Goal: Task Accomplishment & Management: Use online tool/utility

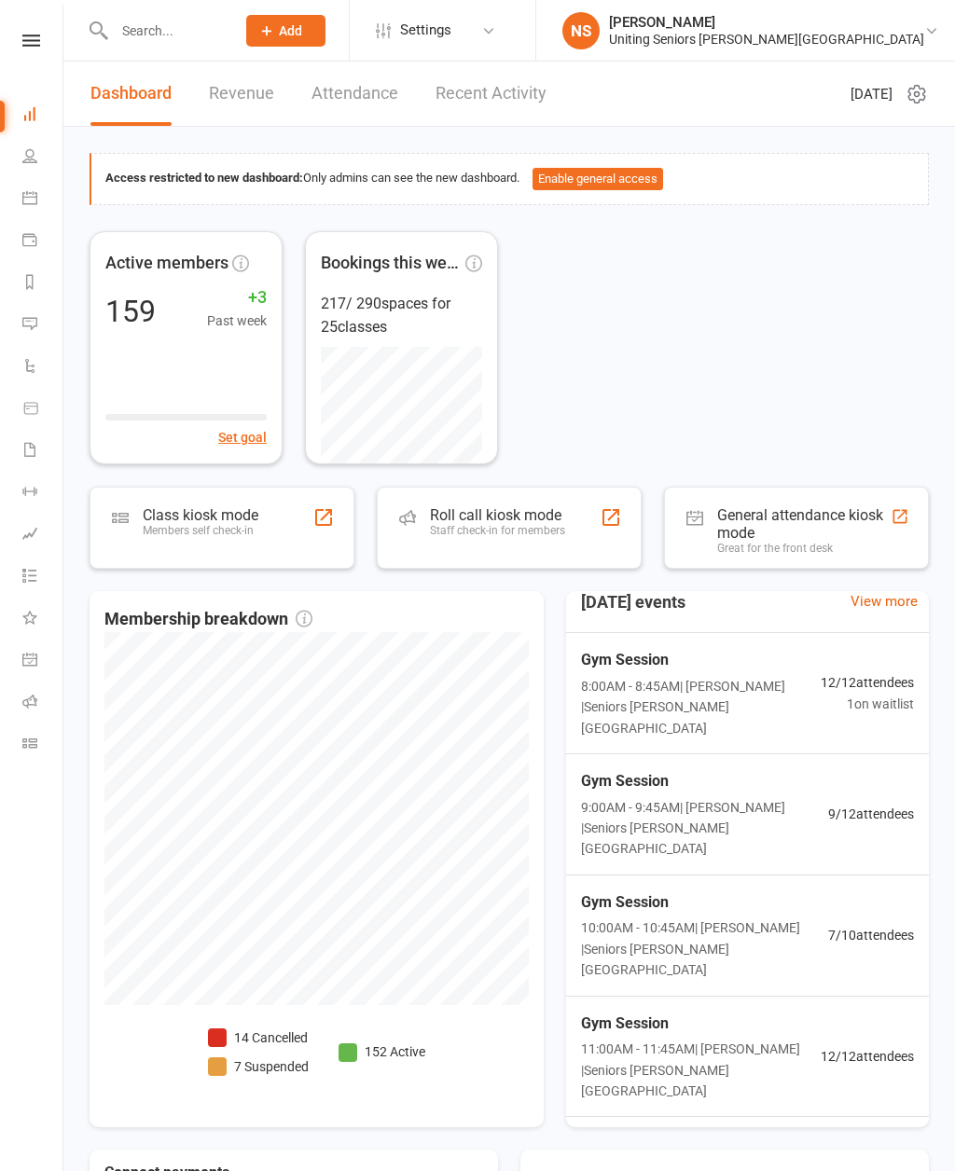
scroll to position [20, 0]
click at [231, 537] on div "Class kiosk mode Members self check-in" at bounding box center [201, 530] width 116 height 48
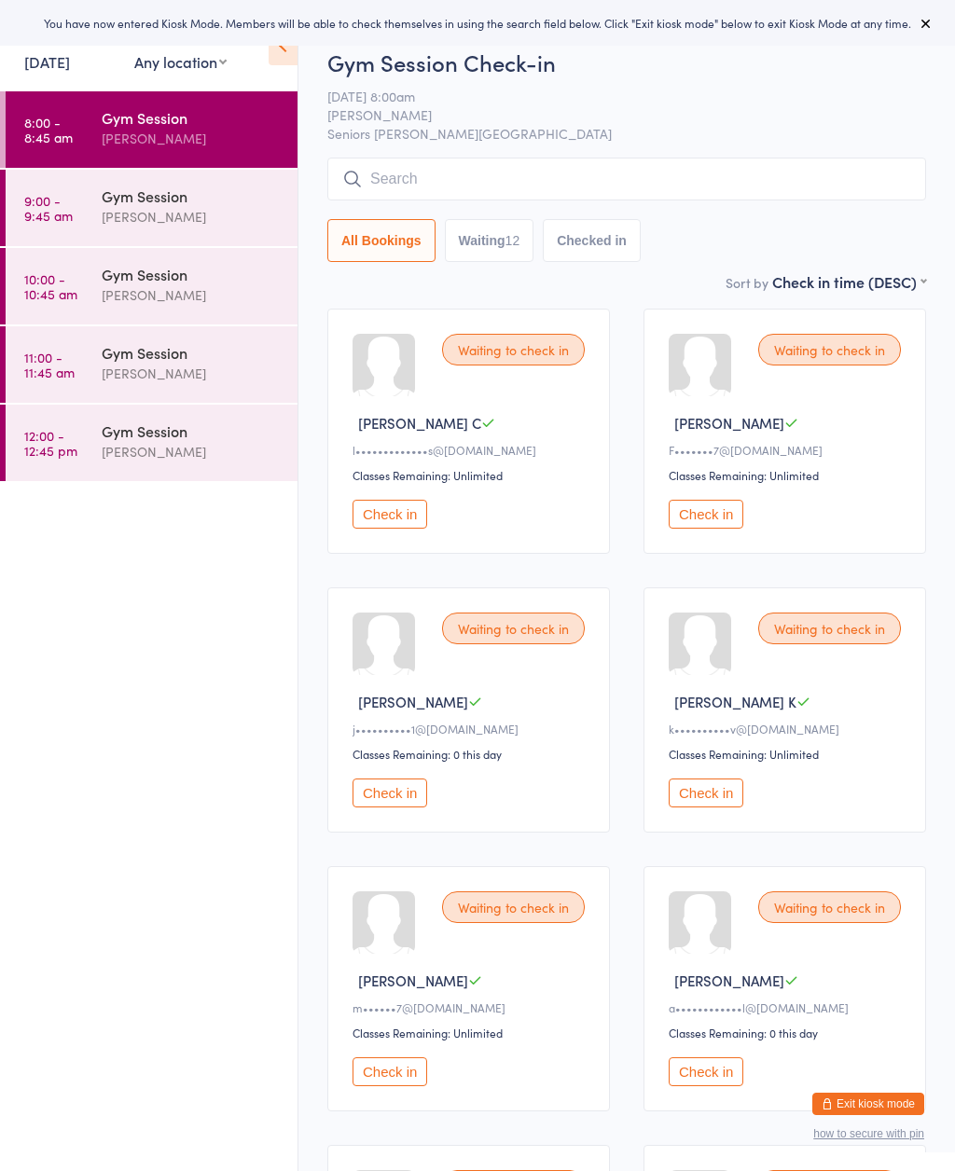
click at [289, 64] on icon at bounding box center [283, 45] width 29 height 39
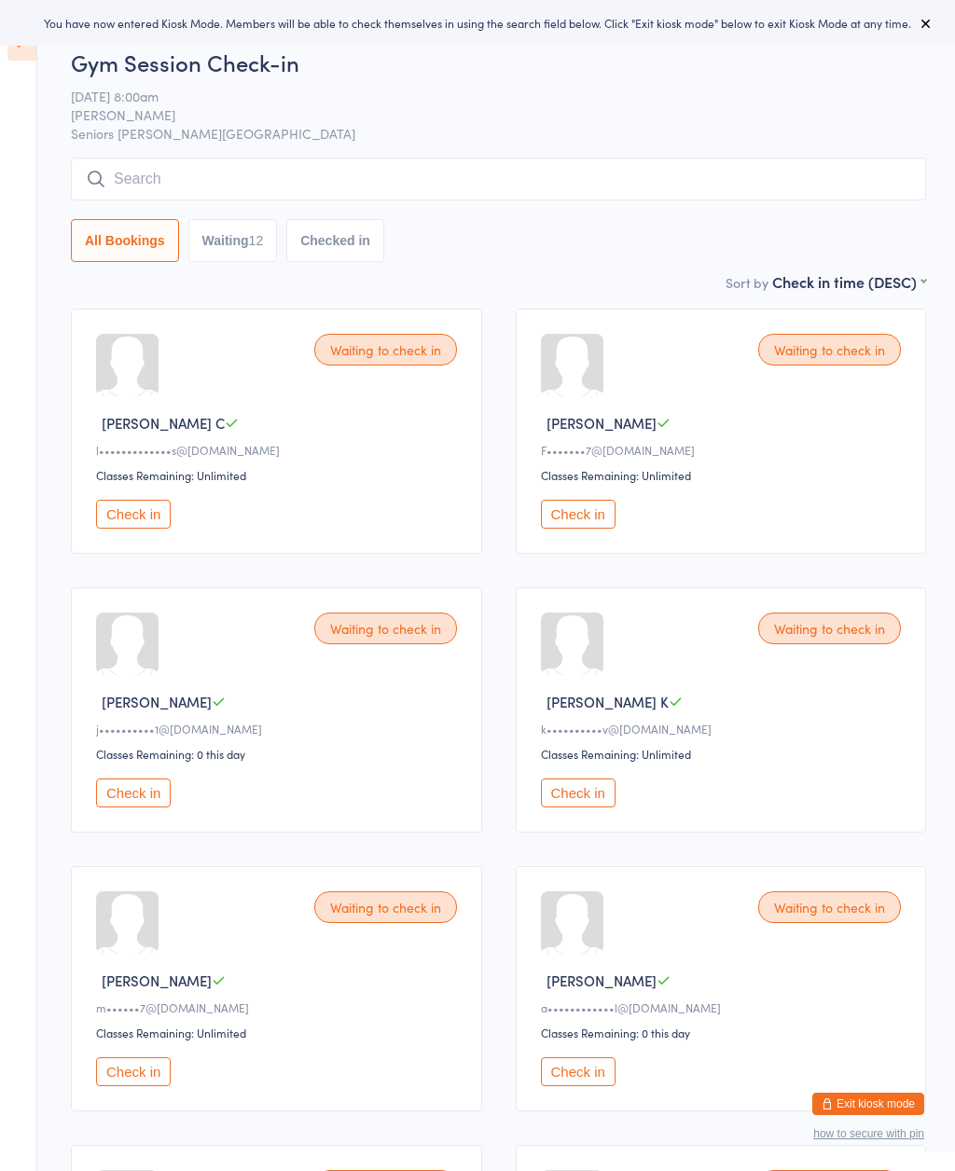
click at [918, 31] on button at bounding box center [926, 23] width 22 height 22
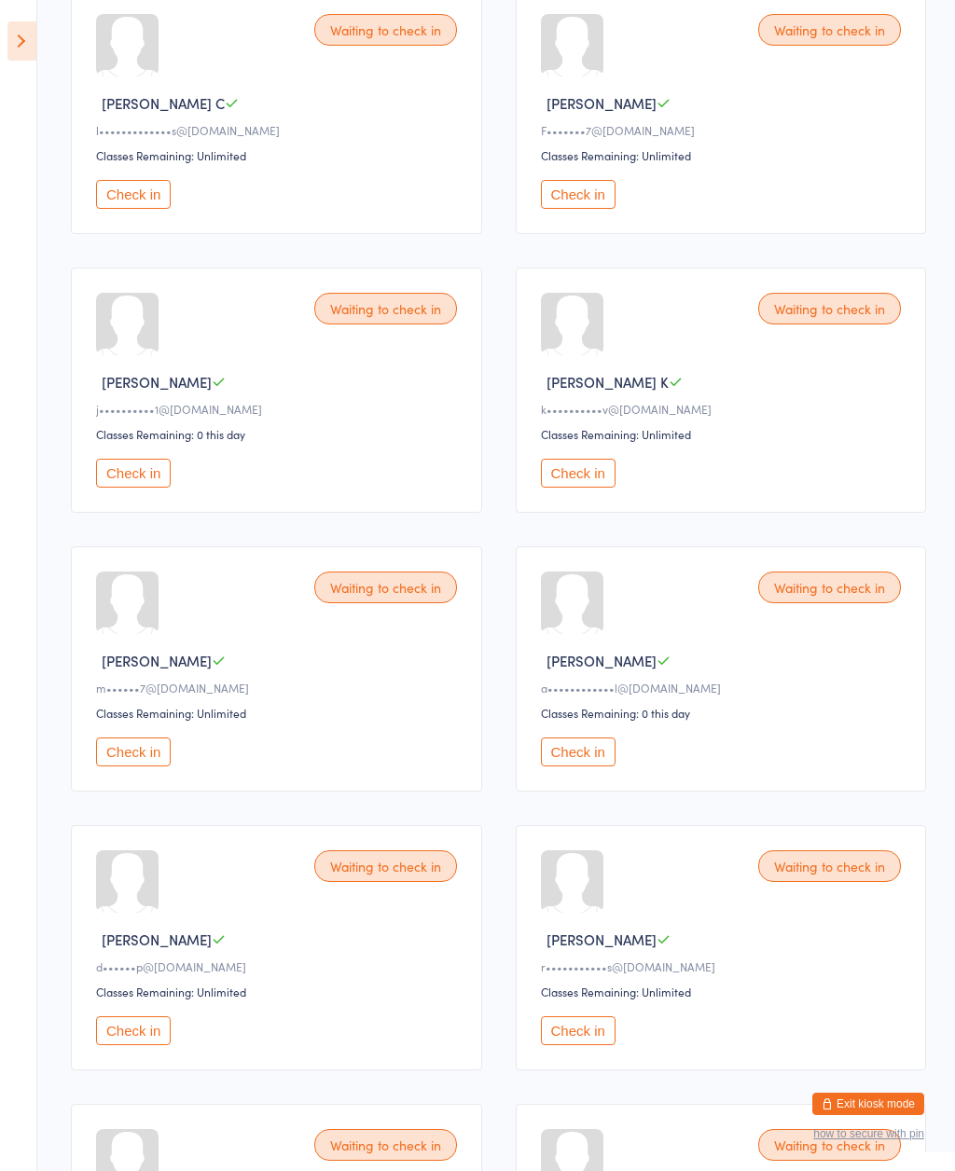
scroll to position [307, 0]
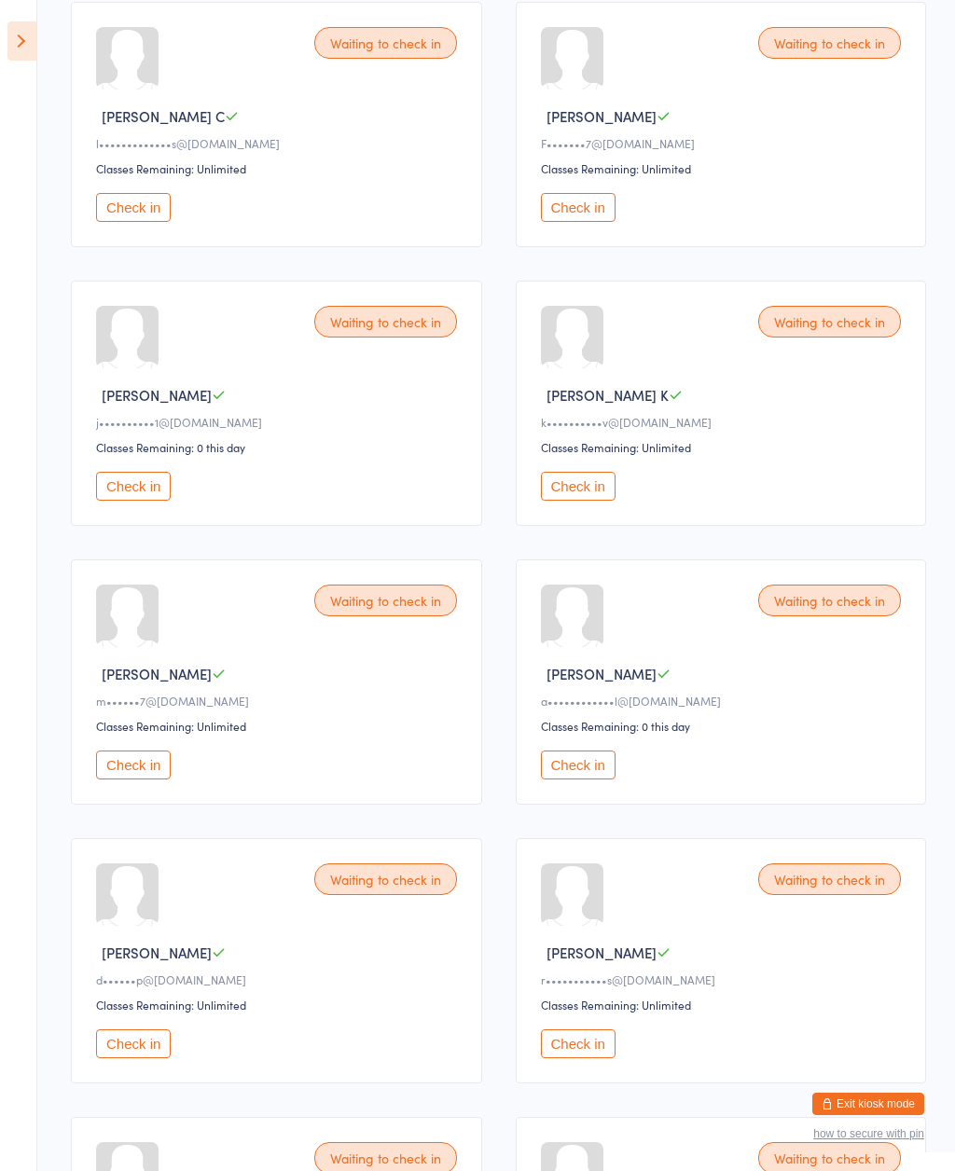
click at [587, 493] on button "Check in" at bounding box center [578, 486] width 75 height 29
click at [136, 219] on button "Check in" at bounding box center [133, 207] width 75 height 29
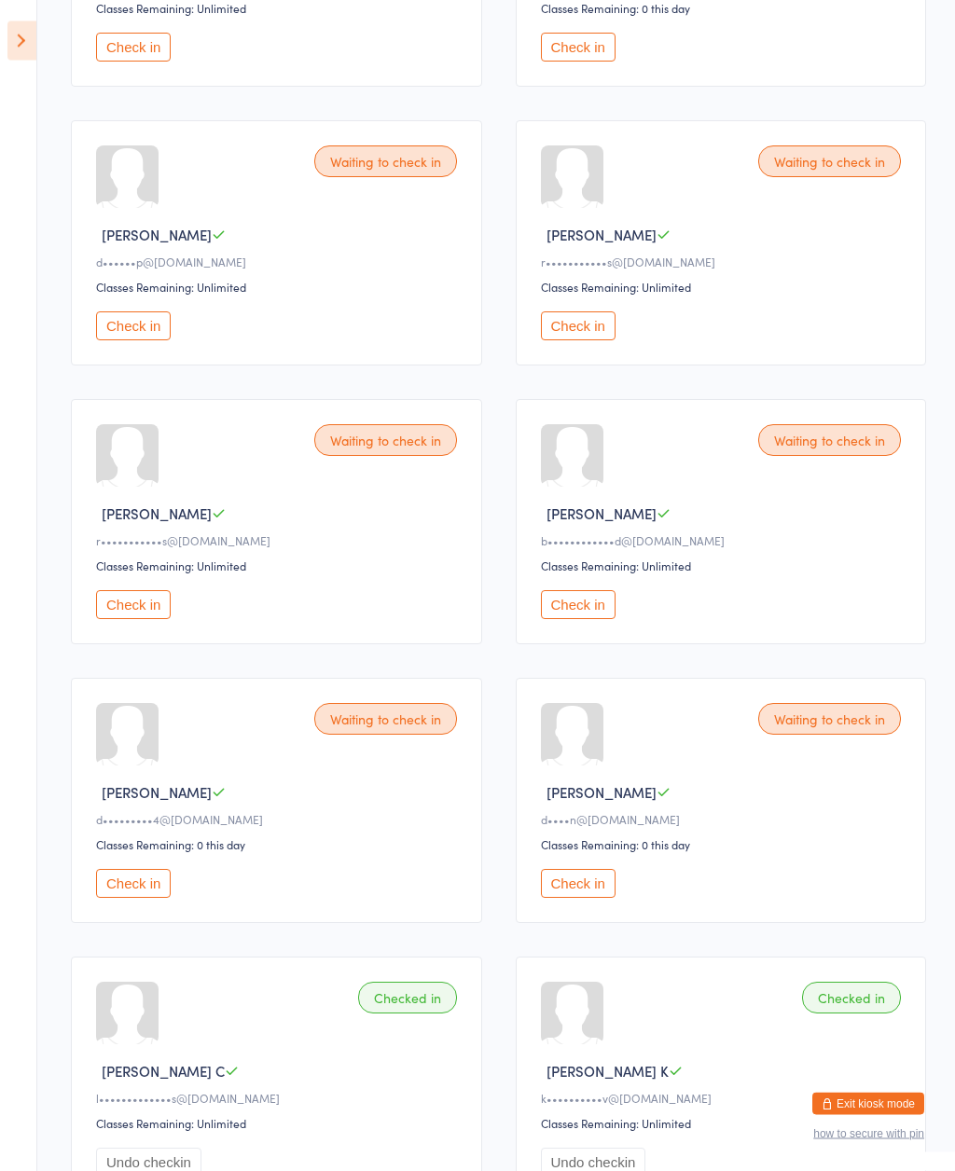
scroll to position [748, 0]
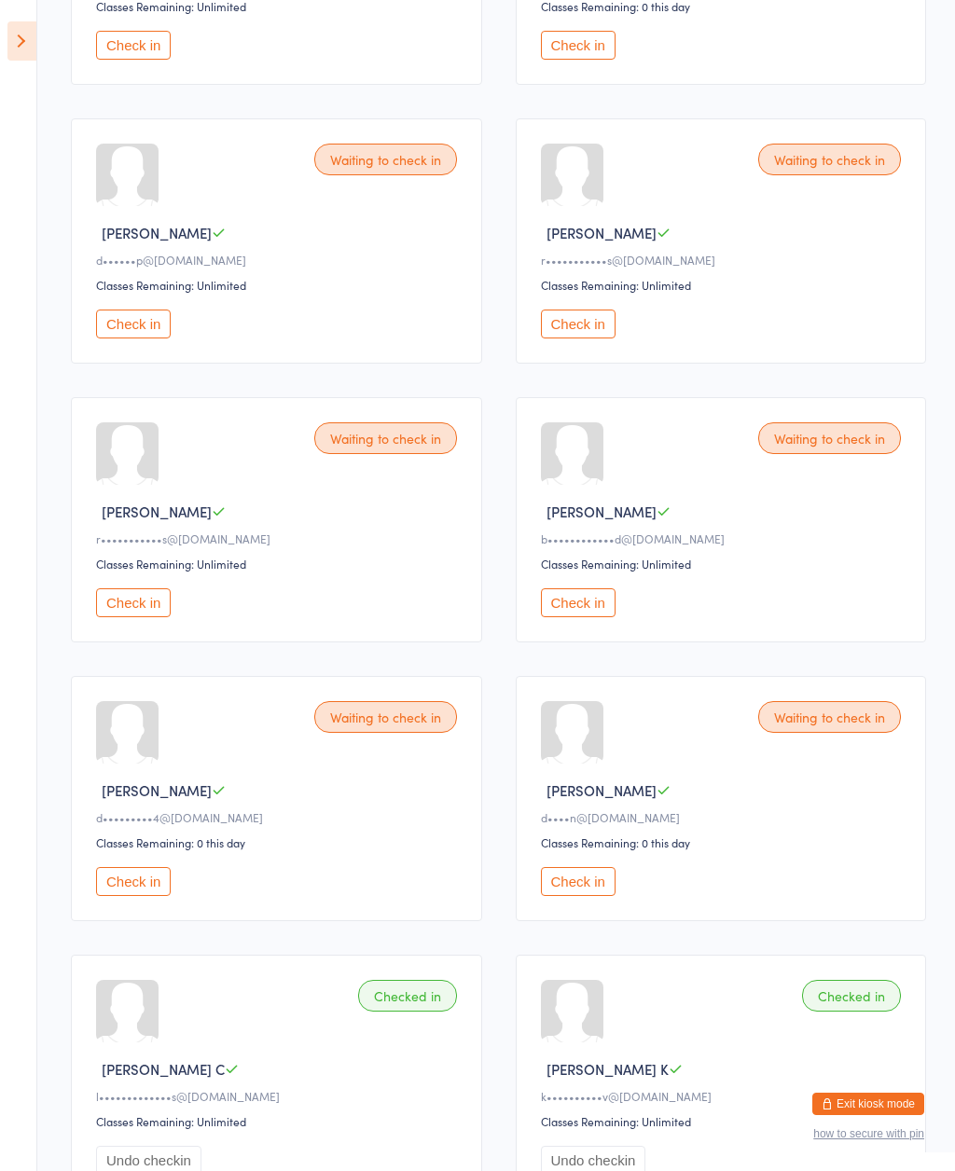
click at [598, 896] on button "Check in" at bounding box center [578, 881] width 75 height 29
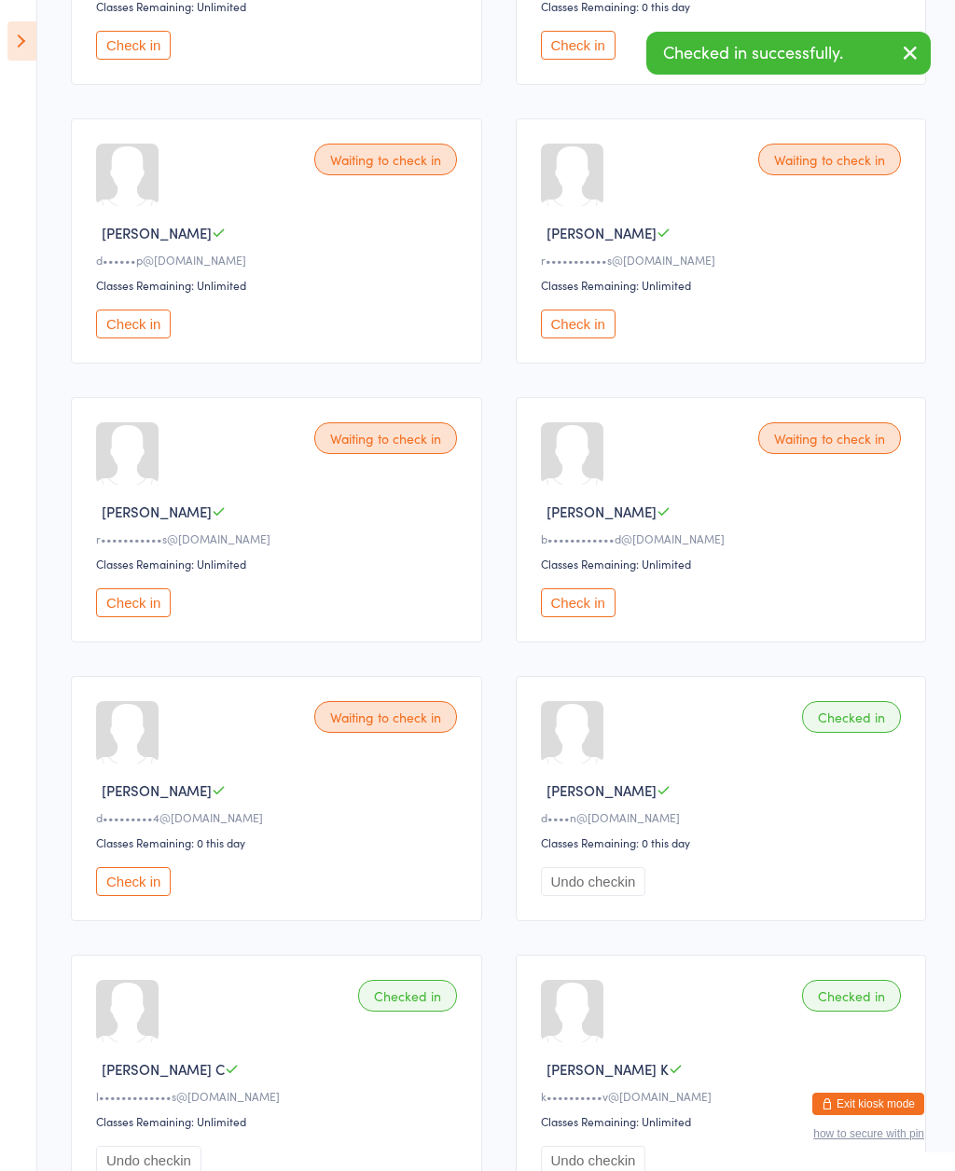
click at [160, 896] on button "Check in" at bounding box center [133, 881] width 75 height 29
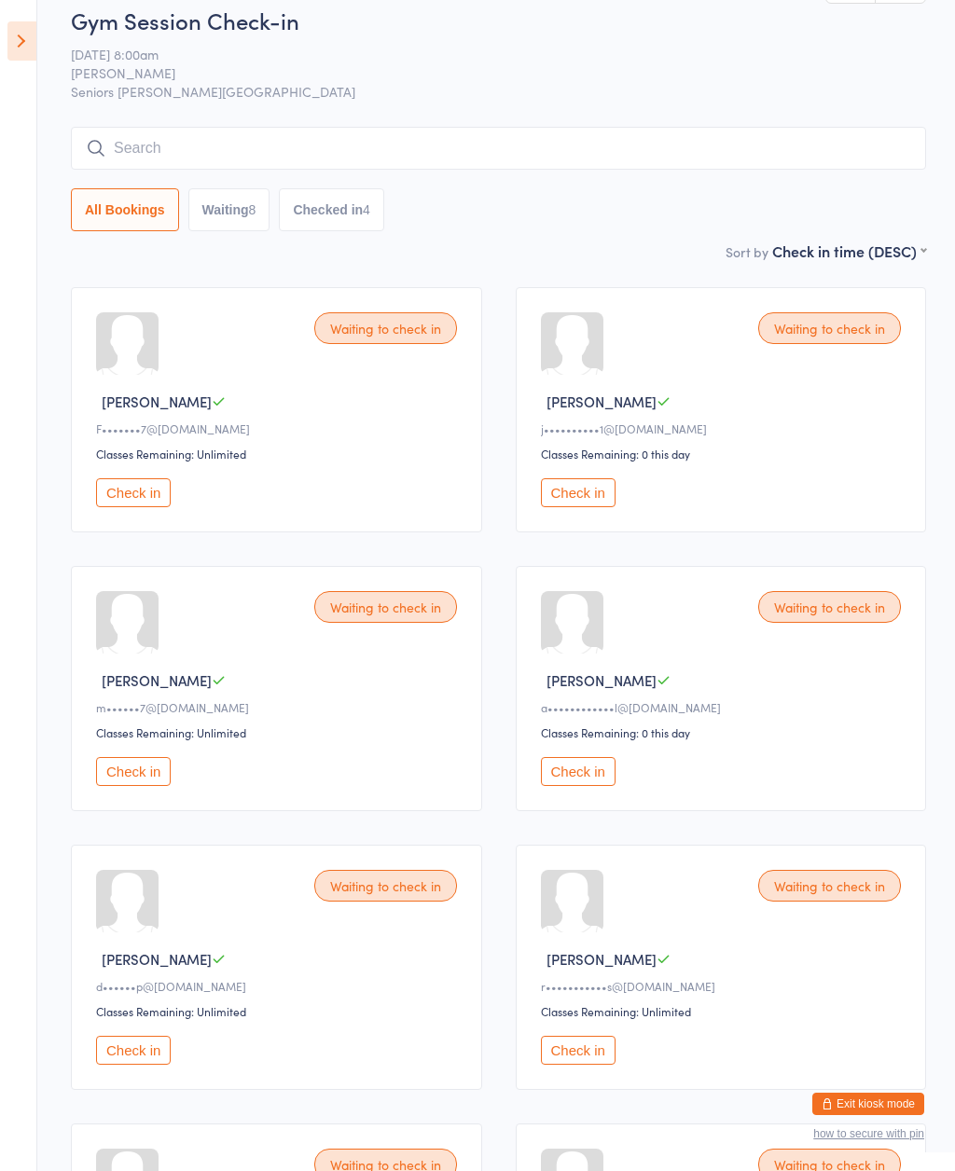
scroll to position [21, 0]
click at [613, 812] on div "Waiting to check in [PERSON_NAME] M a••••••••••••l@[DOMAIN_NAME] Classes Remain…" at bounding box center [721, 689] width 411 height 245
click at [574, 787] on button "Check in" at bounding box center [578, 772] width 75 height 29
click at [591, 1066] on button "Check in" at bounding box center [578, 1051] width 75 height 29
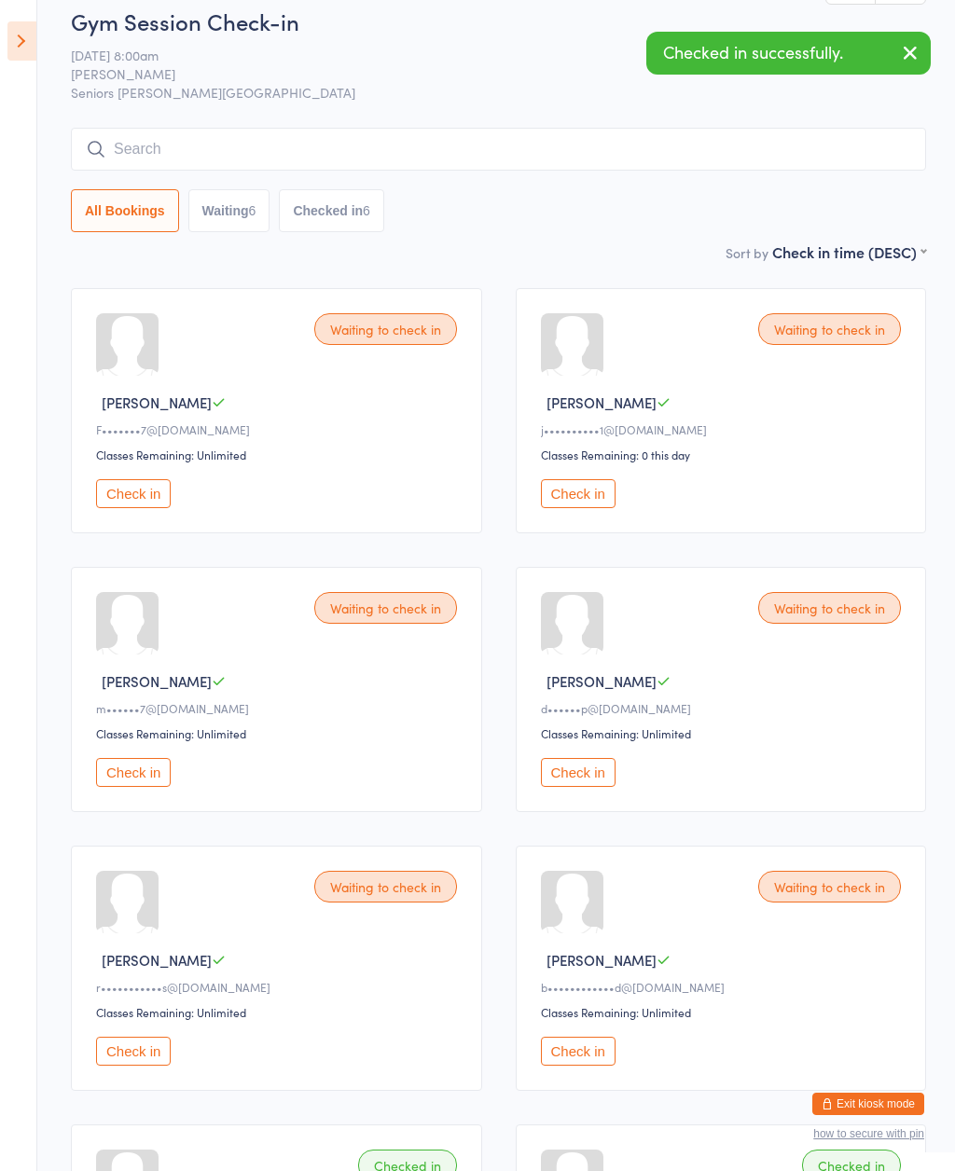
click at [141, 1066] on button "Check in" at bounding box center [133, 1051] width 75 height 29
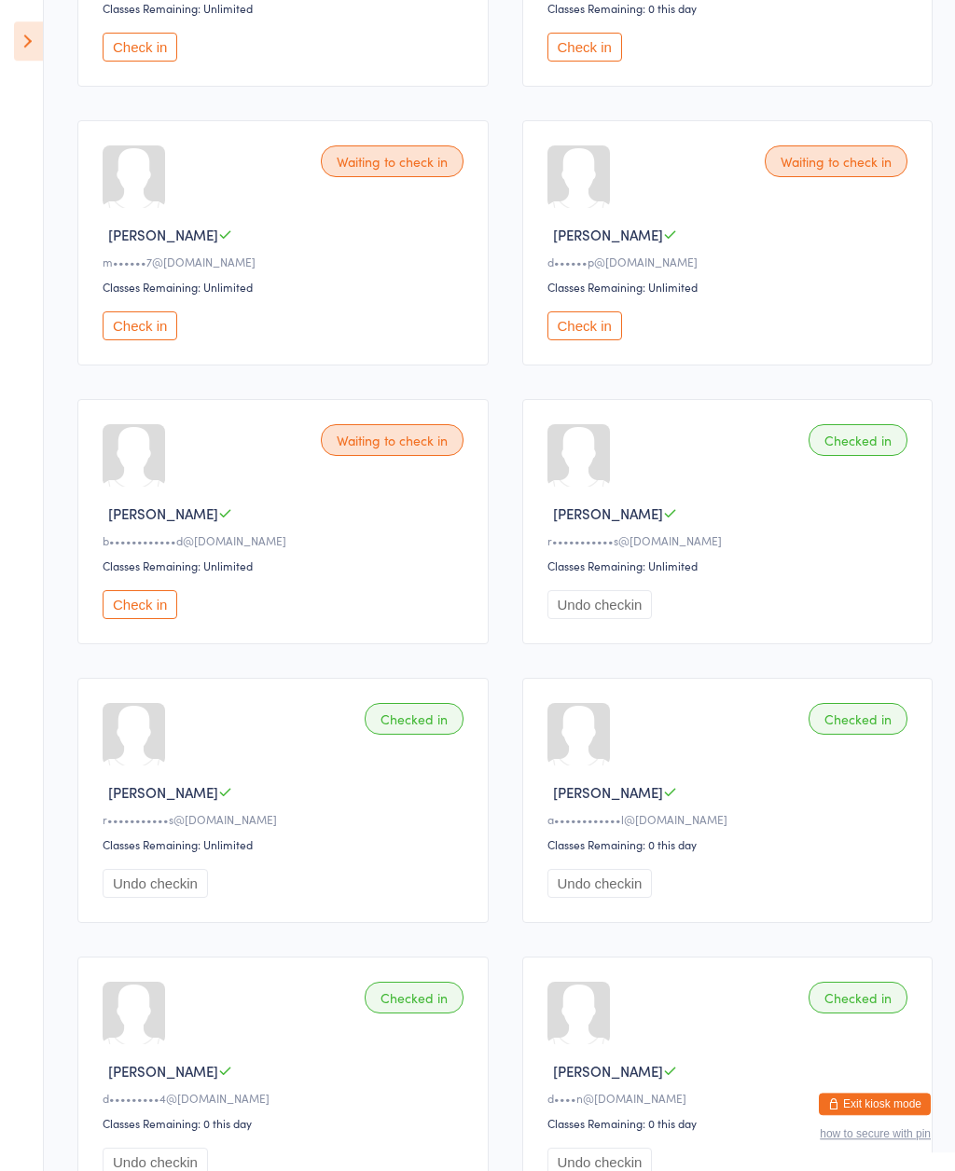
scroll to position [422, 0]
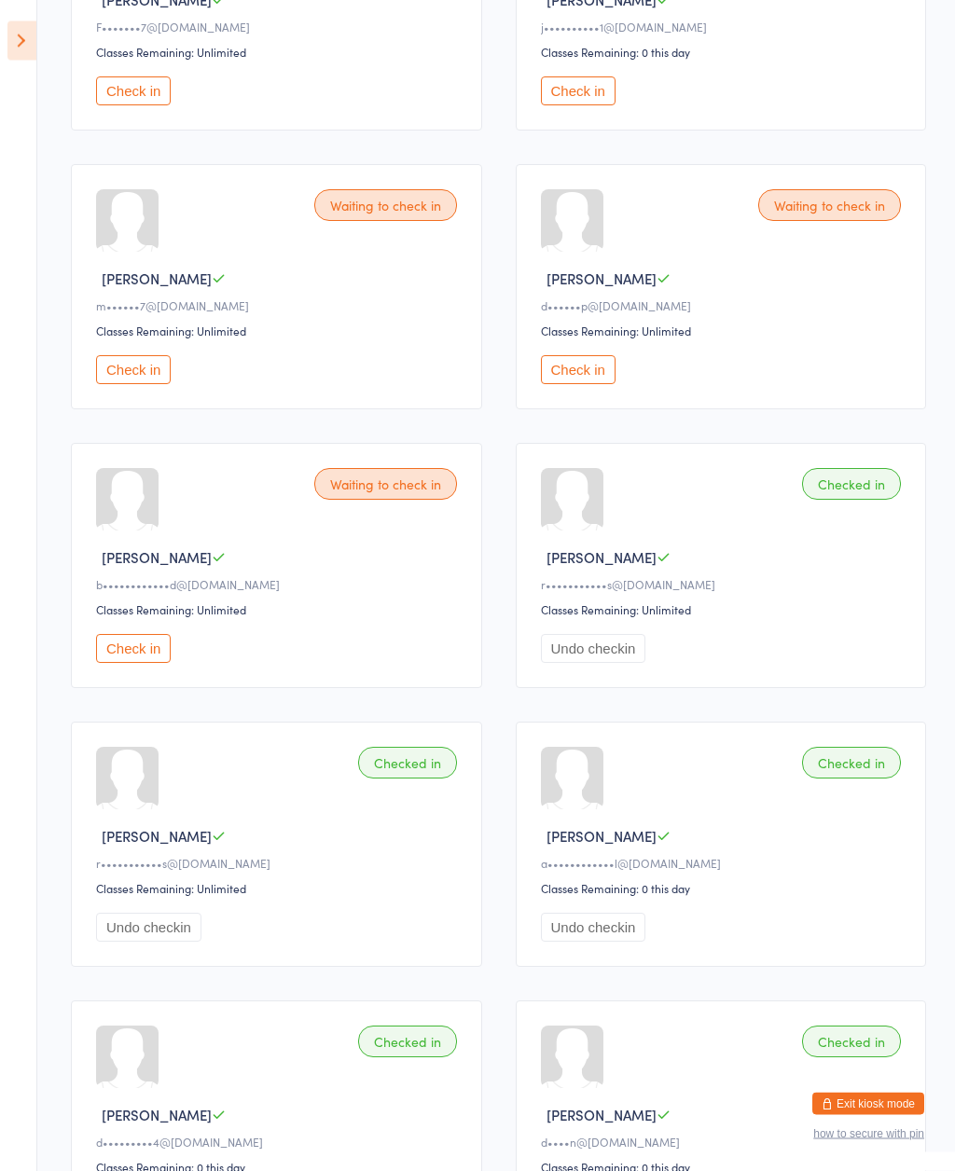
click at [823, 217] on div "Waiting to check in" at bounding box center [829, 206] width 143 height 32
click at [833, 210] on div "Waiting to check in" at bounding box center [829, 206] width 143 height 32
click at [566, 384] on button "Check in" at bounding box center [578, 369] width 75 height 29
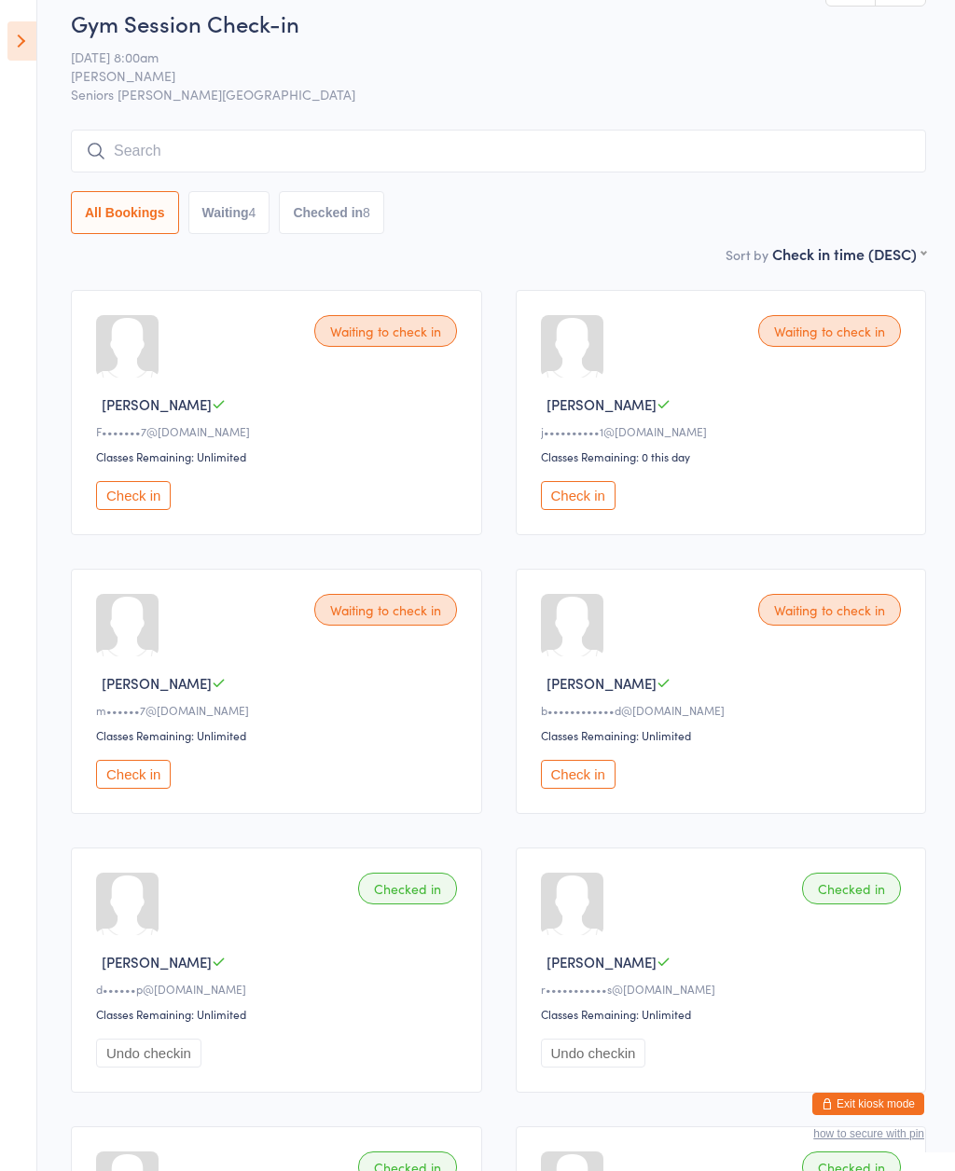
scroll to position [20, 0]
click at [591, 499] on button "Check in" at bounding box center [578, 494] width 75 height 29
click at [588, 509] on button "Check in" at bounding box center [578, 494] width 75 height 29
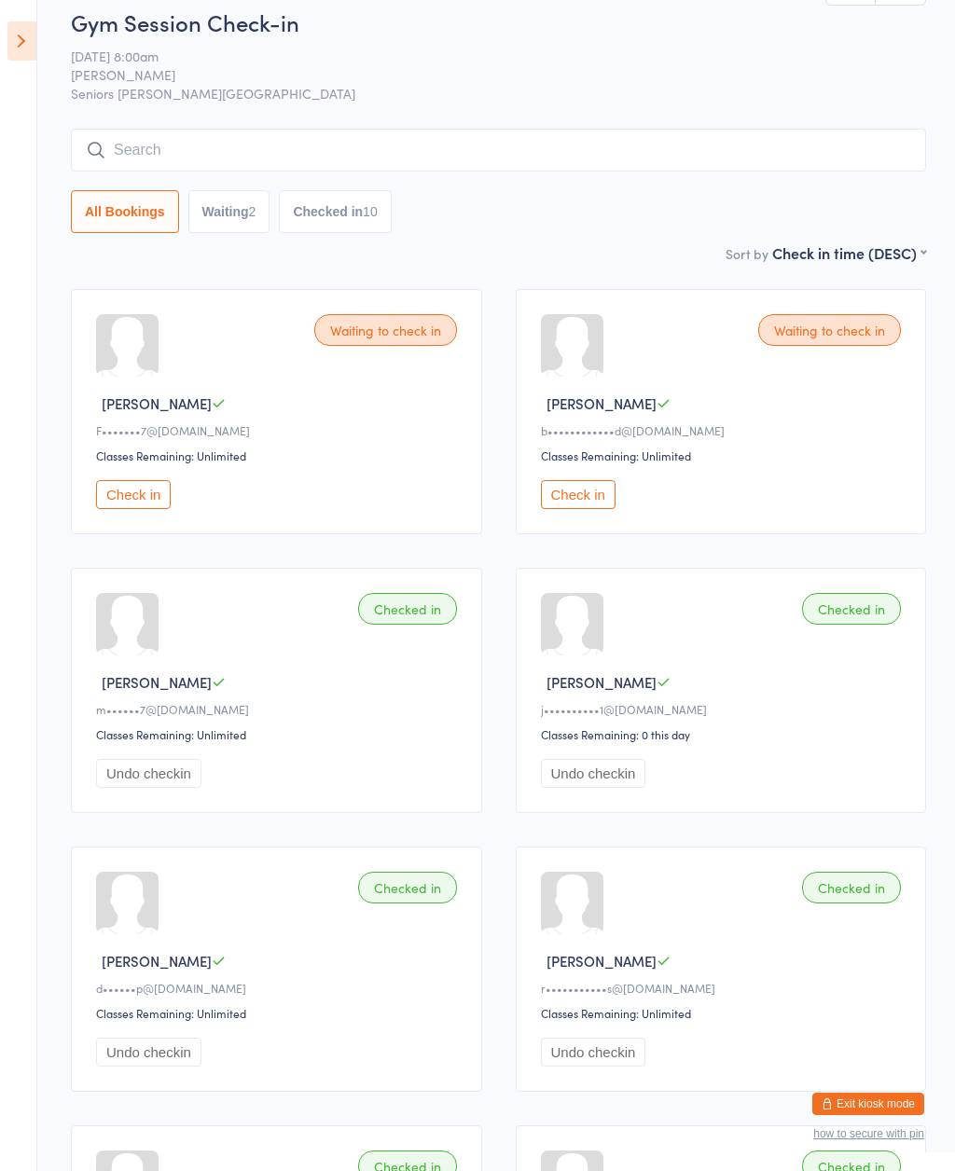
click at [579, 509] on button "Check in" at bounding box center [578, 494] width 75 height 29
click at [142, 509] on button "Check in" at bounding box center [133, 494] width 75 height 29
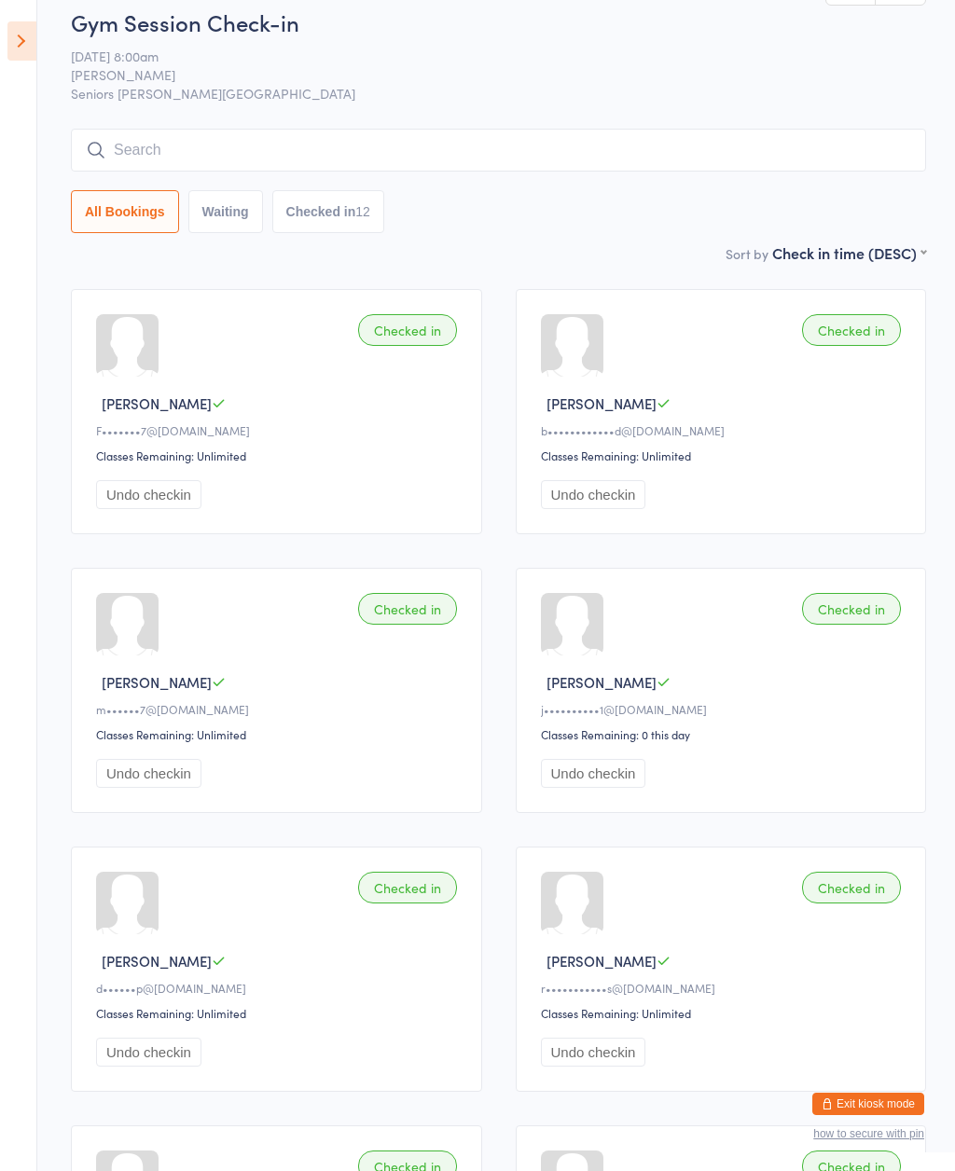
click at [25, 53] on icon at bounding box center [21, 40] width 29 height 39
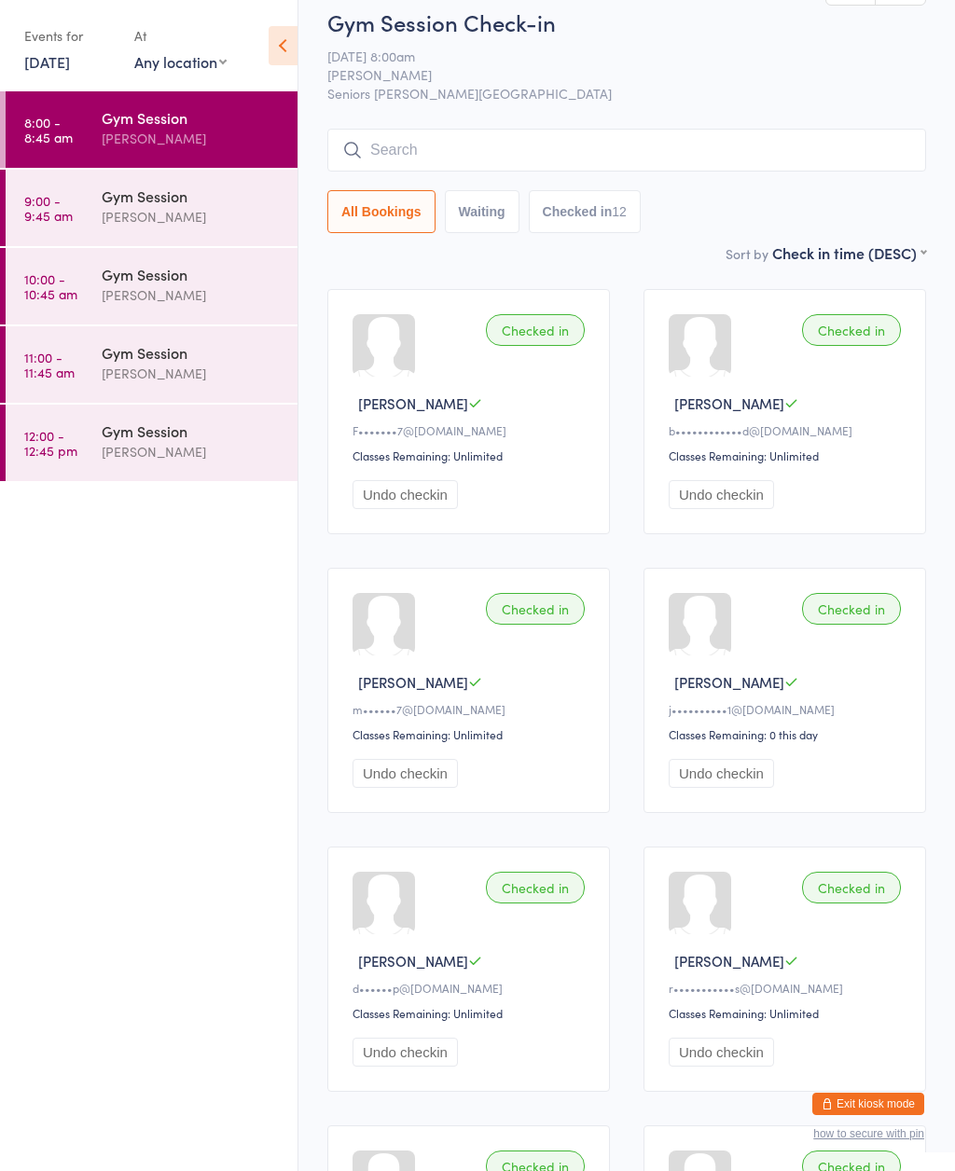
click at [230, 201] on div "Gym Session" at bounding box center [192, 196] width 180 height 21
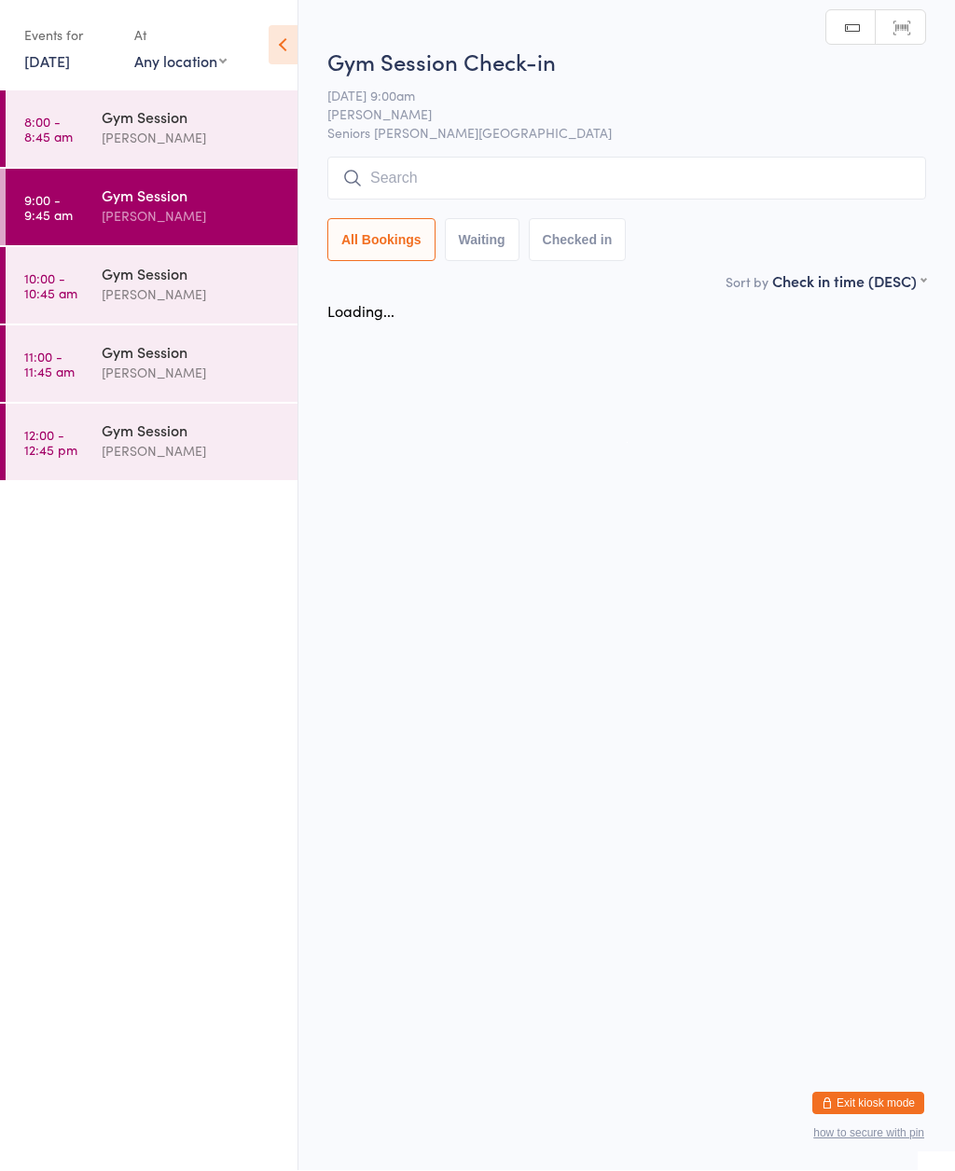
scroll to position [1, 0]
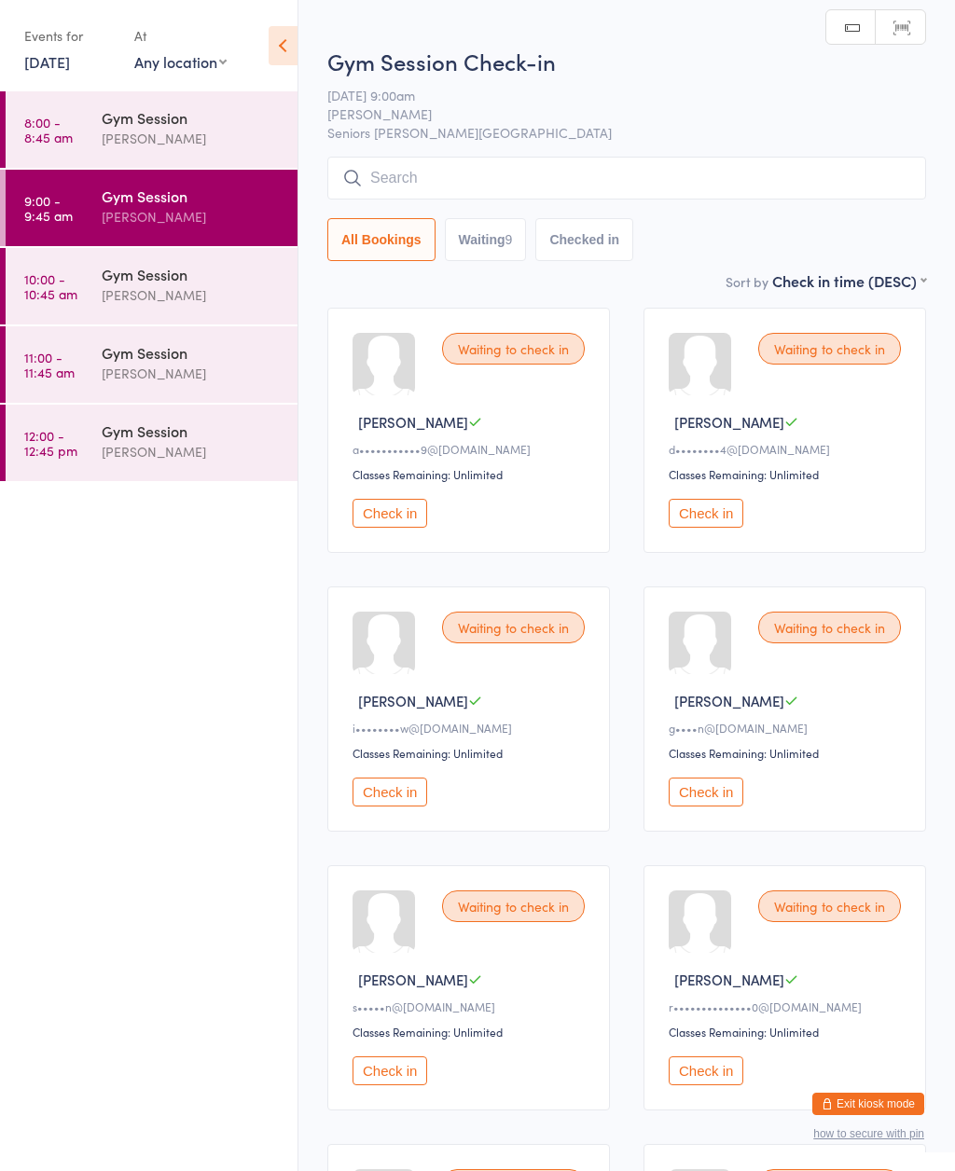
click at [295, 47] on icon at bounding box center [283, 45] width 29 height 39
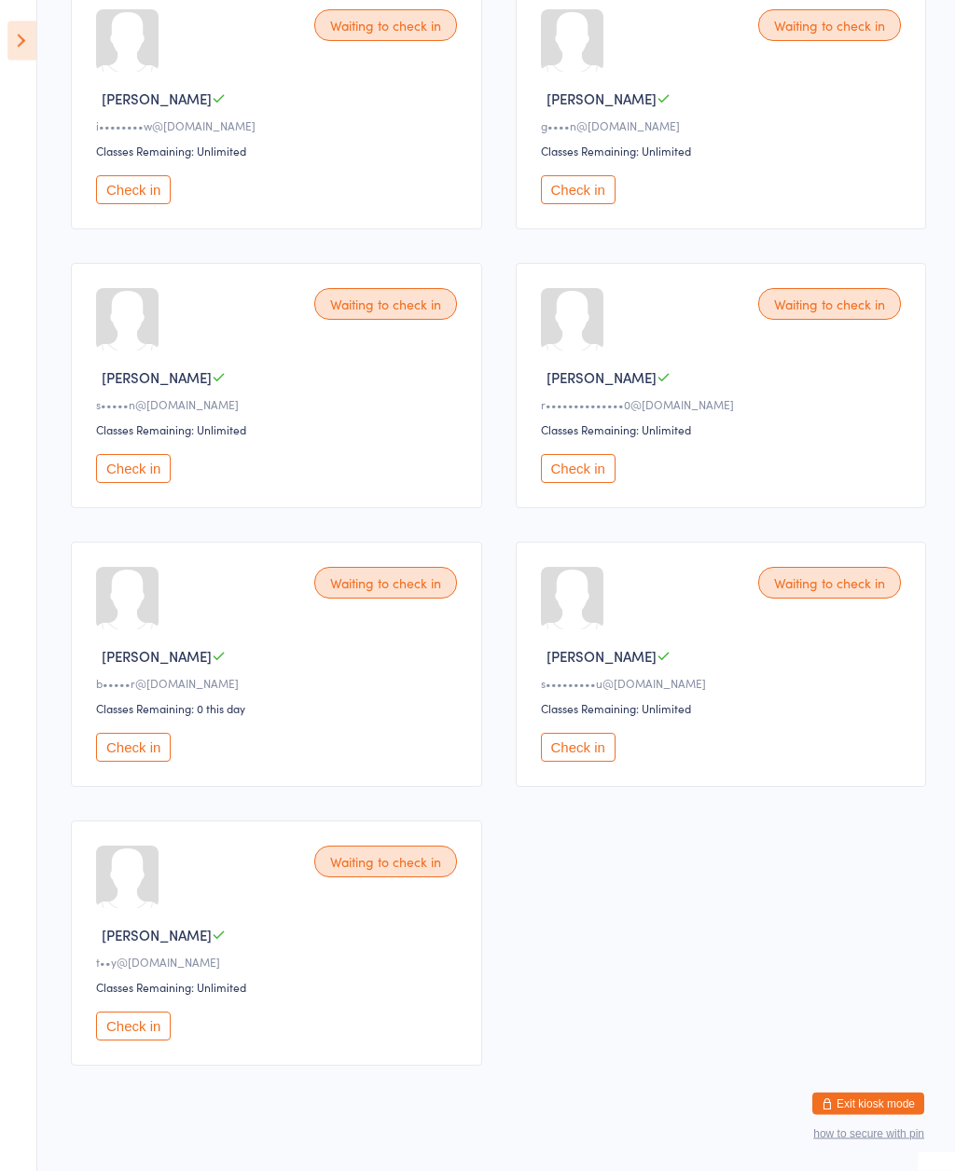
scroll to position [602, 0]
click at [131, 1042] on button "Check in" at bounding box center [133, 1027] width 75 height 29
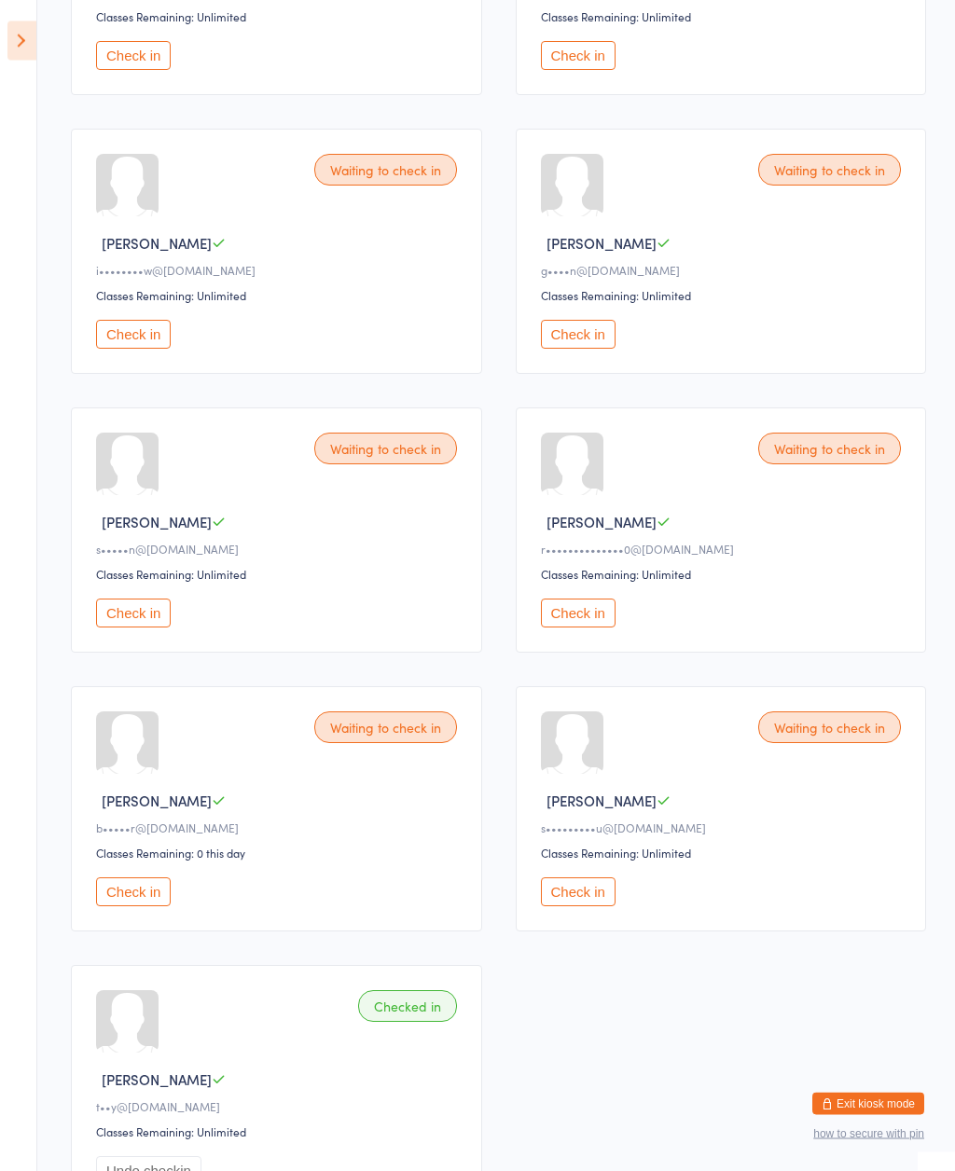
scroll to position [460, 0]
click at [145, 905] on button "Check in" at bounding box center [133, 891] width 75 height 29
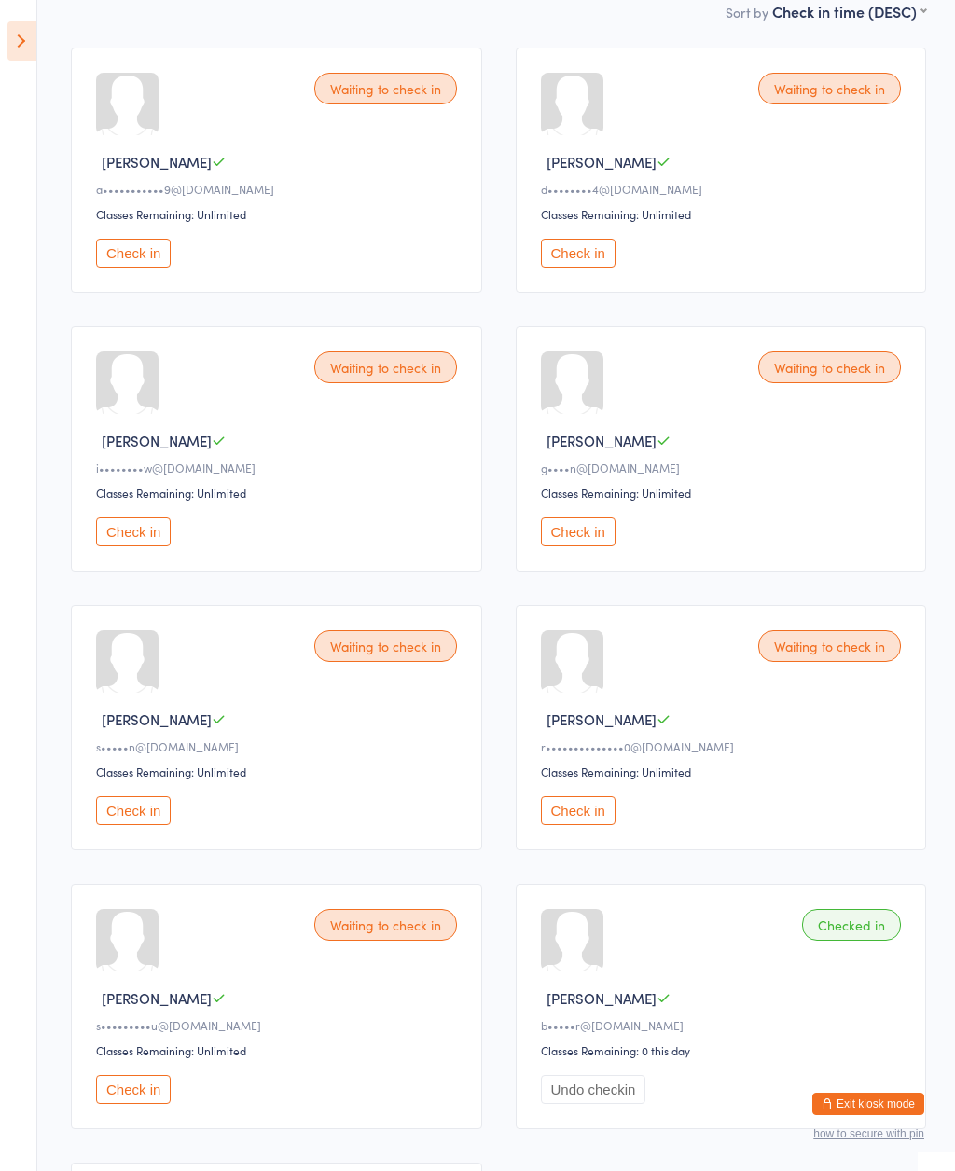
scroll to position [254, 0]
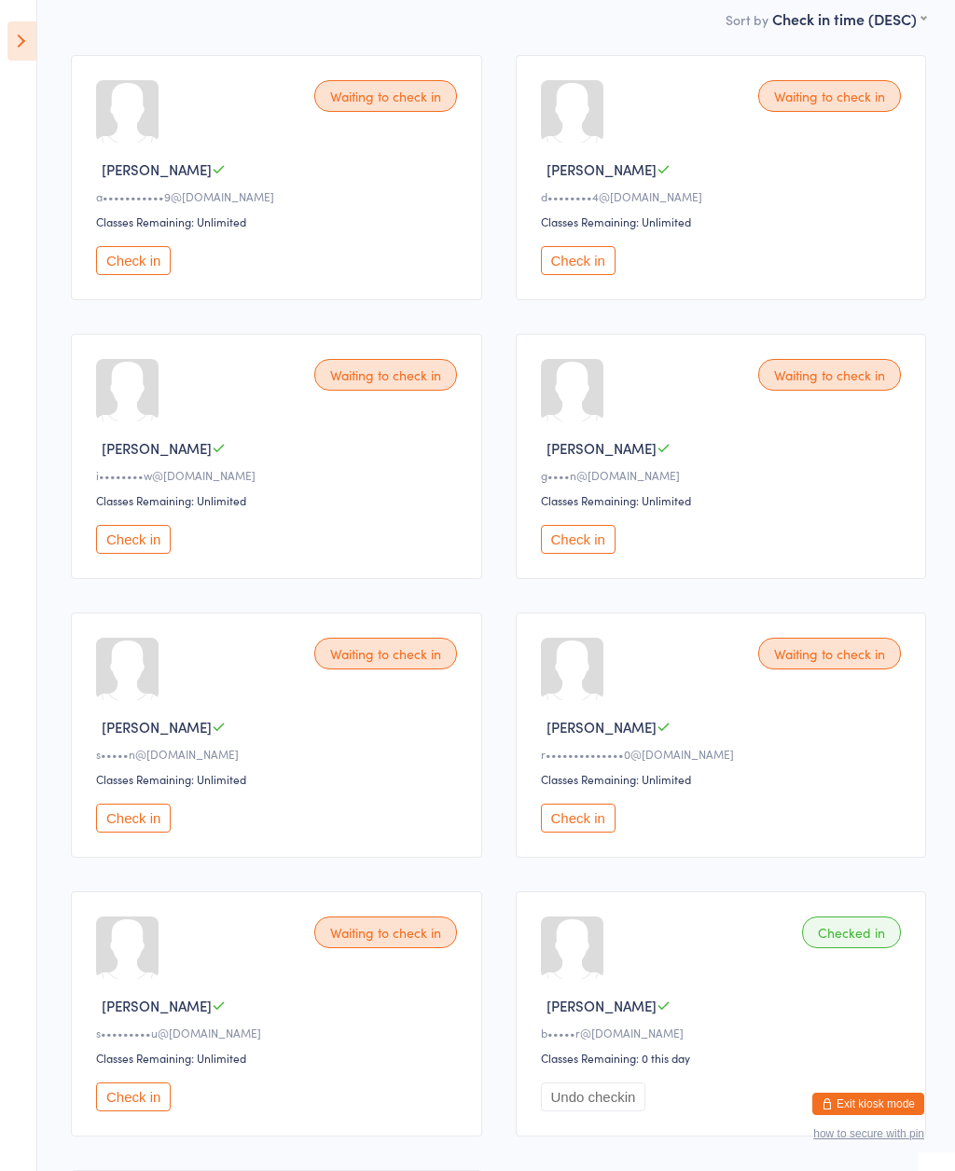
click at [582, 269] on button "Check in" at bounding box center [578, 260] width 75 height 29
click at [143, 272] on button "Check in" at bounding box center [133, 260] width 75 height 29
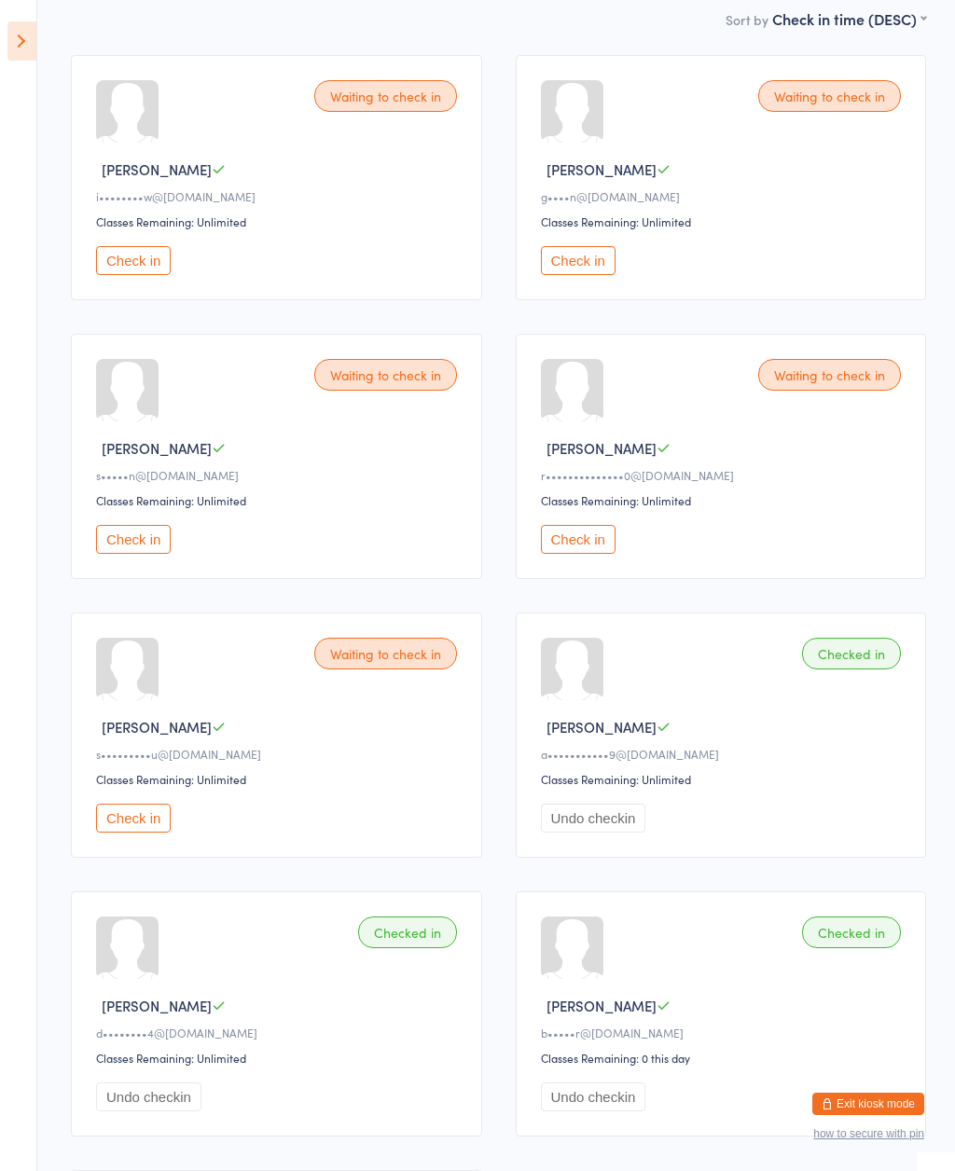
click at [587, 550] on button "Check in" at bounding box center [578, 539] width 75 height 29
click at [583, 548] on button "Check in" at bounding box center [578, 539] width 75 height 29
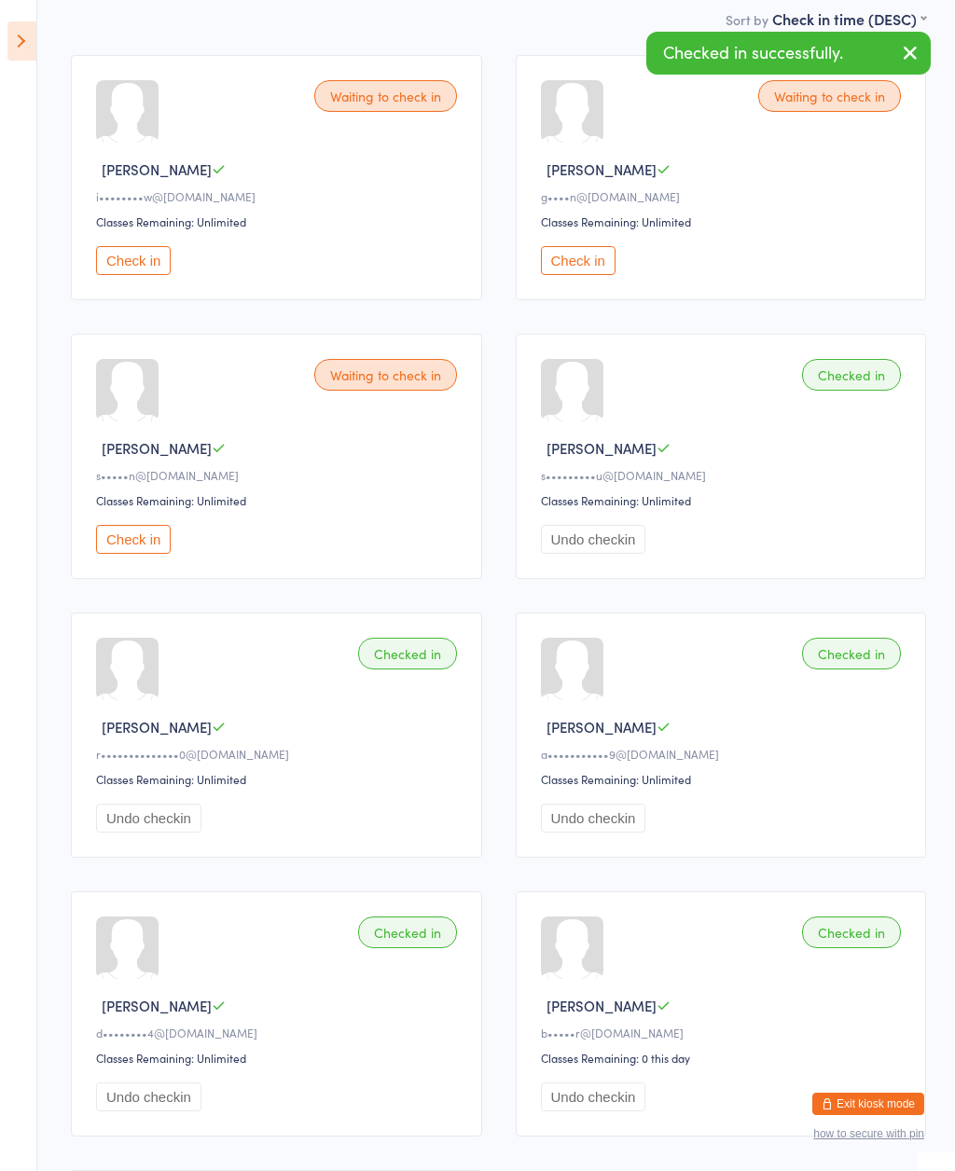
click at [615, 554] on button "Undo checkin" at bounding box center [593, 539] width 105 height 29
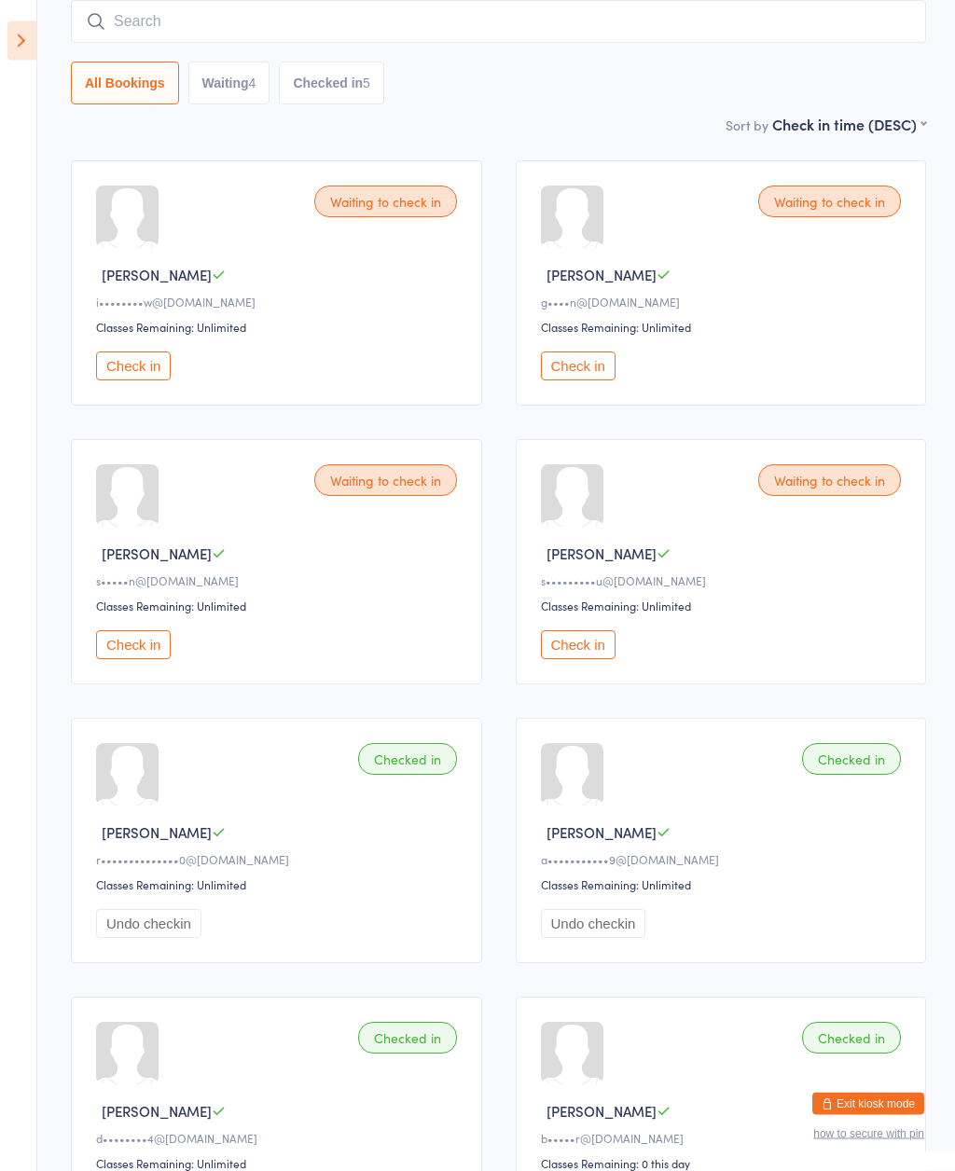
scroll to position [145, 0]
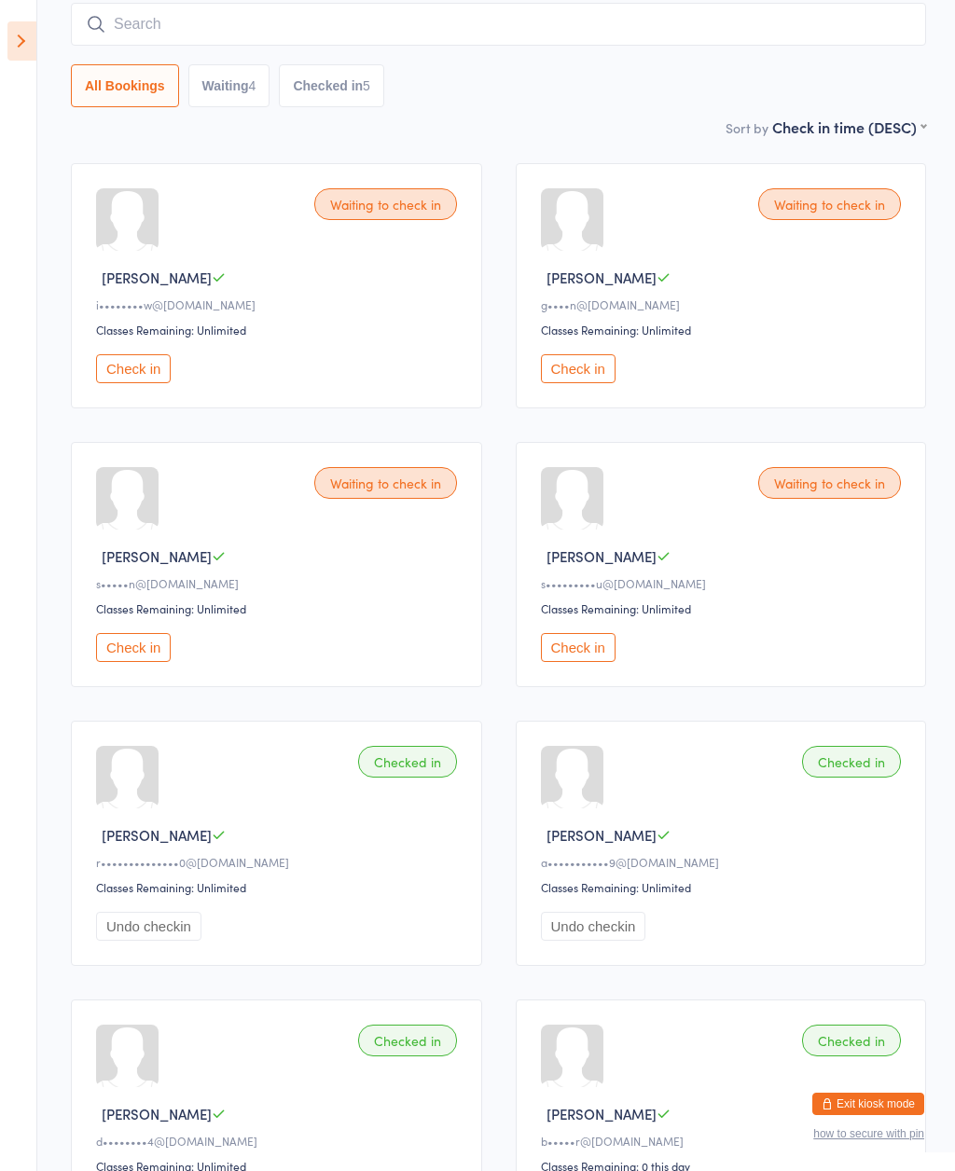
click at [586, 373] on button "Check in" at bounding box center [578, 368] width 75 height 29
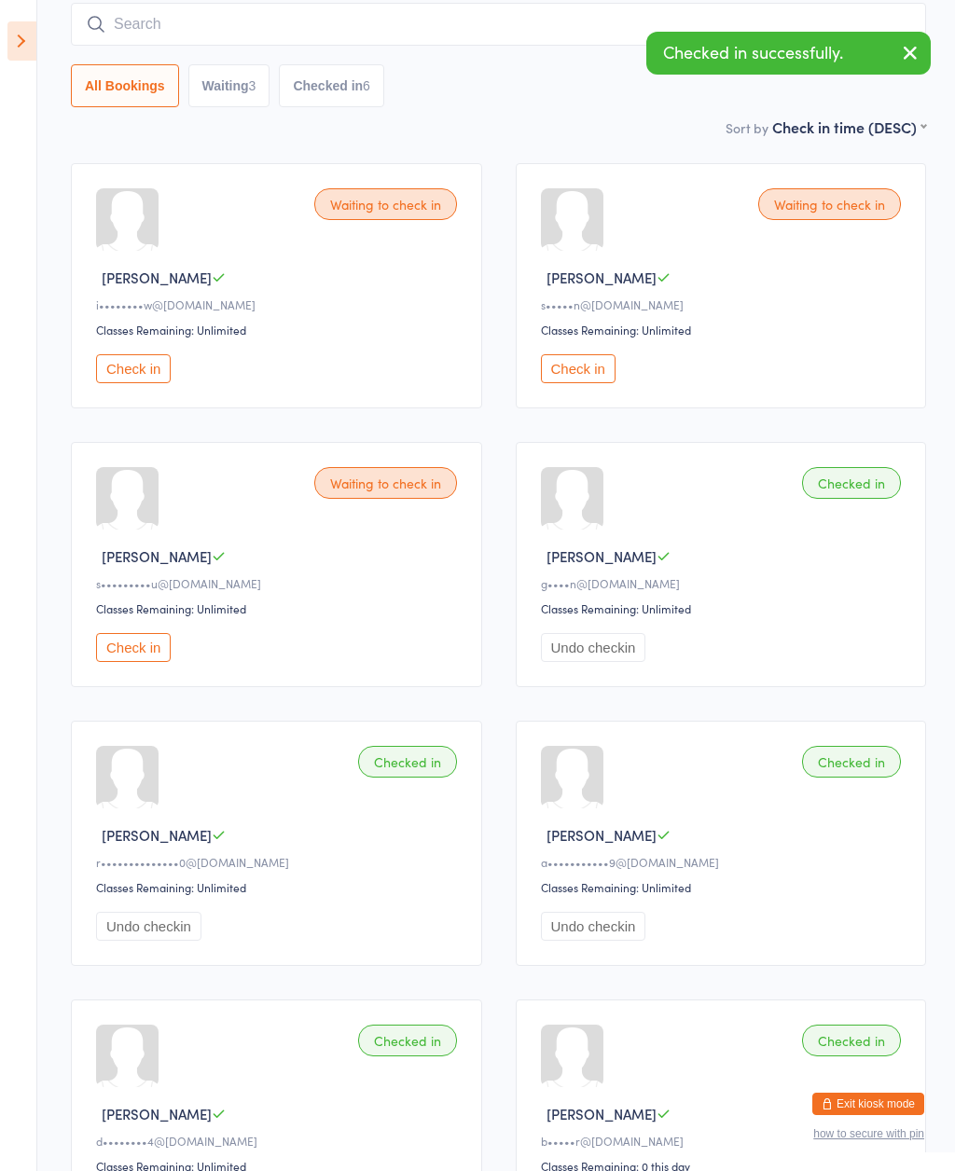
click at [134, 662] on button "Check in" at bounding box center [133, 647] width 75 height 29
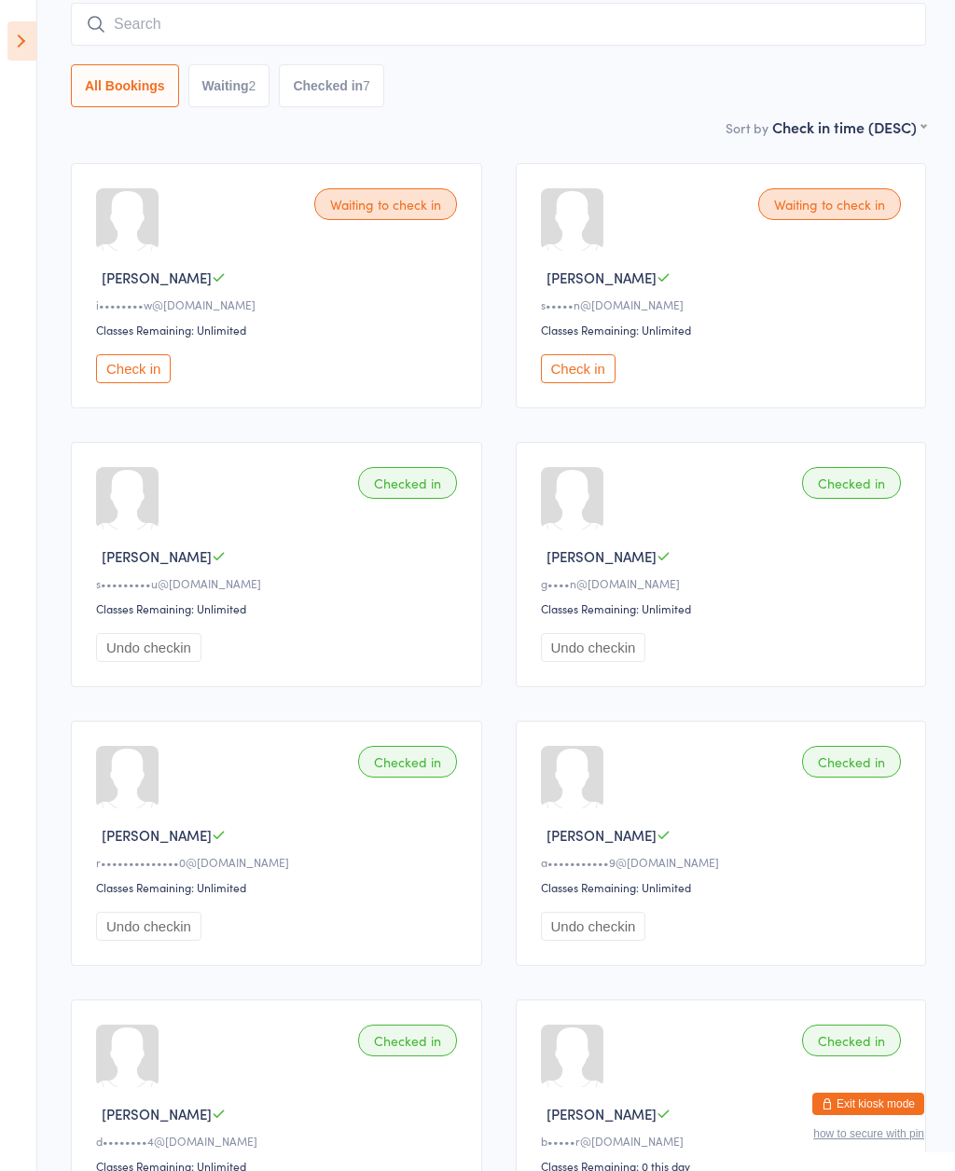
click at [139, 662] on button "Undo checkin" at bounding box center [148, 647] width 105 height 29
click at [581, 381] on button "Check in" at bounding box center [578, 368] width 75 height 29
click at [132, 370] on button "Check in" at bounding box center [133, 368] width 75 height 29
click at [145, 383] on button "Check in" at bounding box center [133, 368] width 75 height 29
